Goal: Task Accomplishment & Management: Use online tool/utility

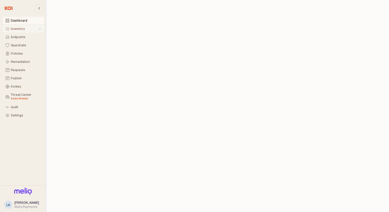
click at [28, 29] on div "Inventory" at bounding box center [24, 29] width 27 height 4
click at [21, 35] on div "All Items" at bounding box center [26, 37] width 30 height 4
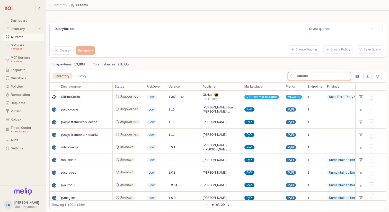
click at [324, 77] on input "App Frame" at bounding box center [322, 76] width 57 height 8
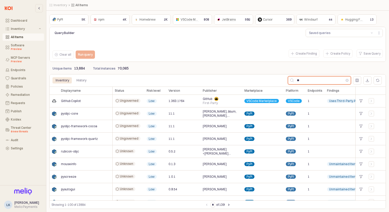
type input "**"
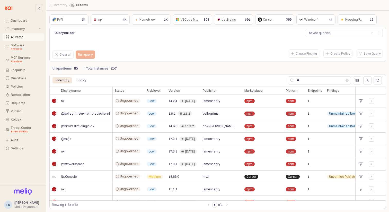
click at [106, 20] on div "npm" at bounding box center [100, 19] width 14 height 5
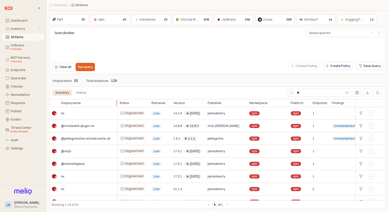
drag, startPoint x: 112, startPoint y: 104, endPoint x: 116, endPoint y: 105, distance: 4.7
click at [118, 105] on div "App Frame" at bounding box center [118, 103] width 0 height 8
click at [339, 66] on p "Create Policy" at bounding box center [340, 66] width 20 height 4
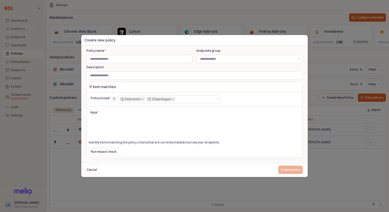
scroll to position [50, 0]
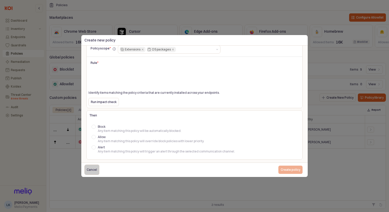
click at [95, 171] on p "Cancel" at bounding box center [92, 169] width 10 height 4
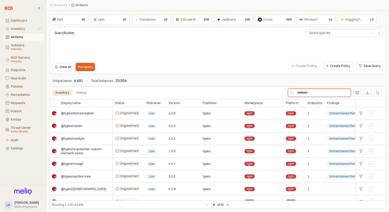
click at [329, 95] on input "App Frame" at bounding box center [322, 93] width 57 height 8
type input "**"
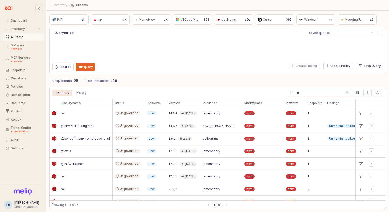
click at [112, 21] on div "npm npm" at bounding box center [105, 19] width 27 height 6
click at [372, 33] on icon "Show suggestions" at bounding box center [372, 32] width 2 height 1
click at [365, 67] on p "Save Query" at bounding box center [371, 66] width 17 height 4
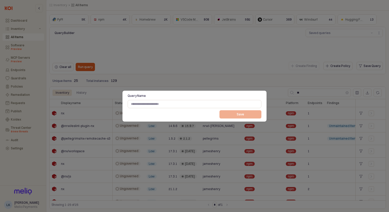
click at [225, 46] on div at bounding box center [194, 106] width 389 height 212
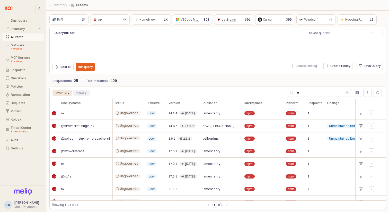
click at [83, 91] on div "History" at bounding box center [81, 92] width 10 height 6
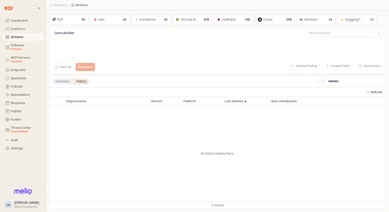
click at [63, 80] on div "Inventory" at bounding box center [63, 81] width 14 height 6
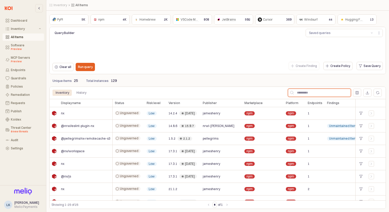
click at [315, 92] on input "App Frame" at bounding box center [322, 93] width 57 height 8
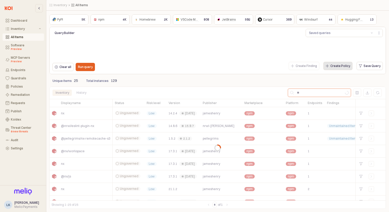
type input "*"
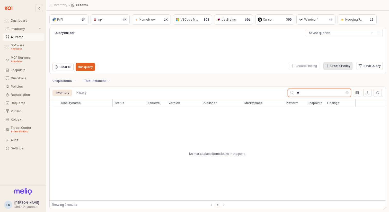
type input "**"
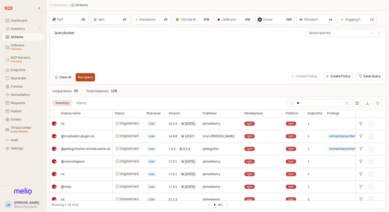
click at [90, 79] on p "Run query" at bounding box center [85, 77] width 15 height 4
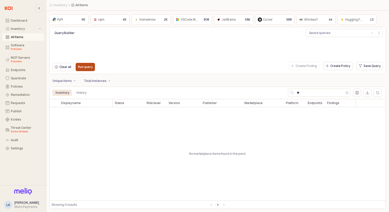
click at [86, 66] on p "Run query" at bounding box center [85, 67] width 15 height 4
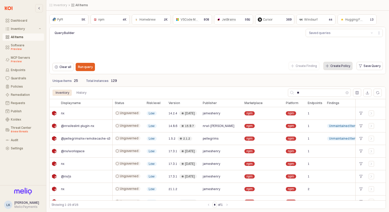
click at [342, 67] on p "Create Policy" at bounding box center [340, 66] width 20 height 4
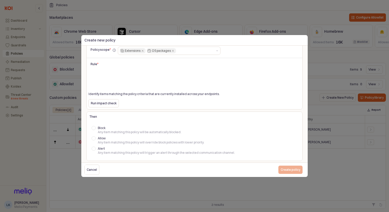
scroll to position [50, 0]
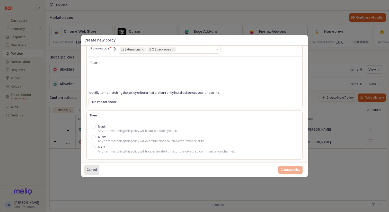
click at [94, 173] on div "Cancel" at bounding box center [92, 170] width 10 height 10
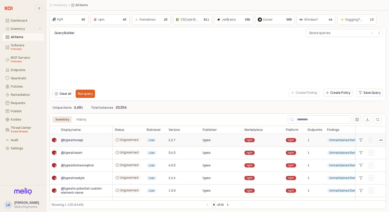
scroll to position [89, 0]
